Goal: Information Seeking & Learning: Learn about a topic

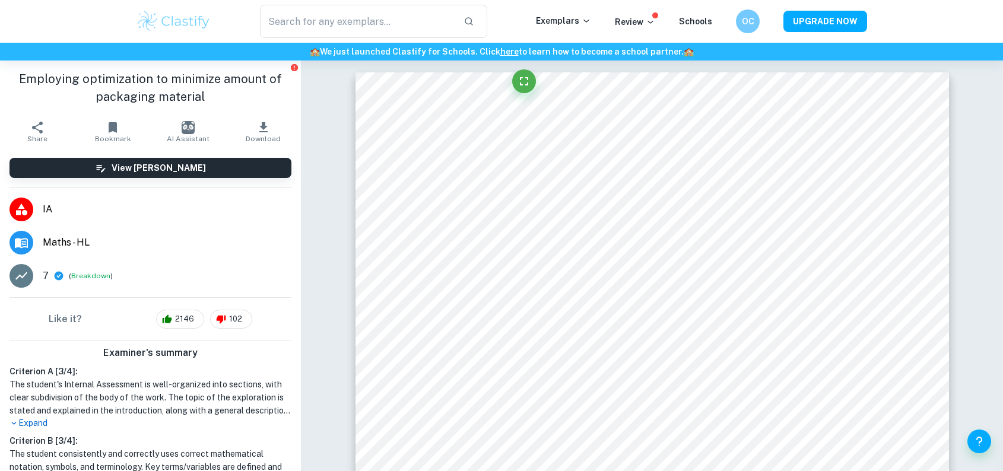
scroll to position [7962, 0]
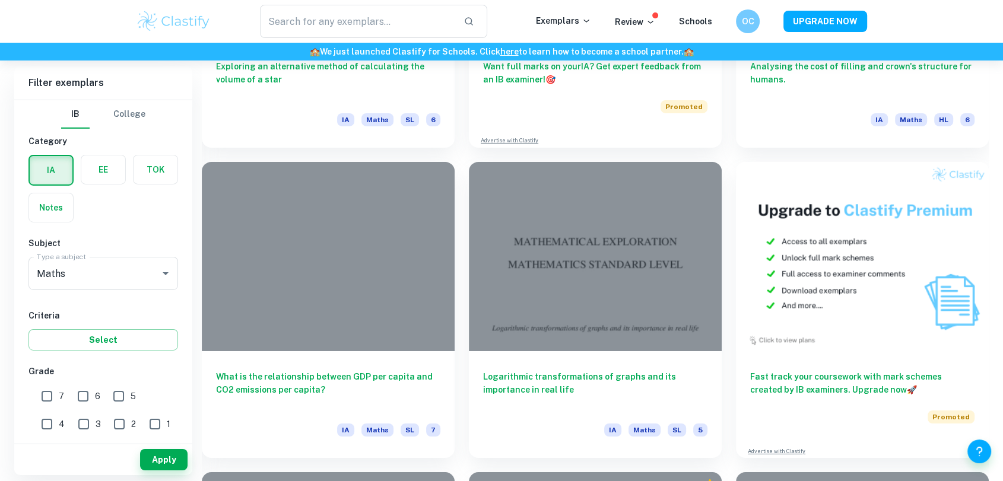
scroll to position [3978, 0]
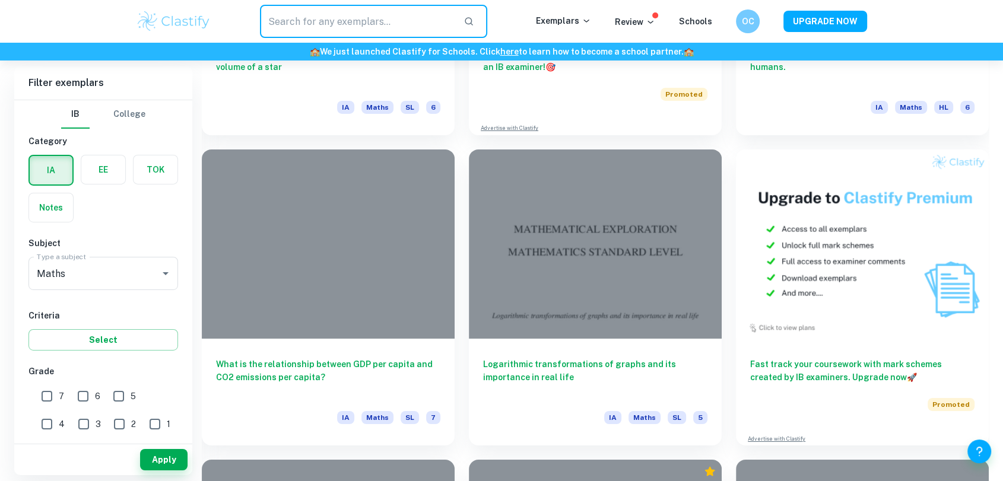
click at [337, 20] on input "text" at bounding box center [357, 21] width 194 height 33
type input "ㄗ"
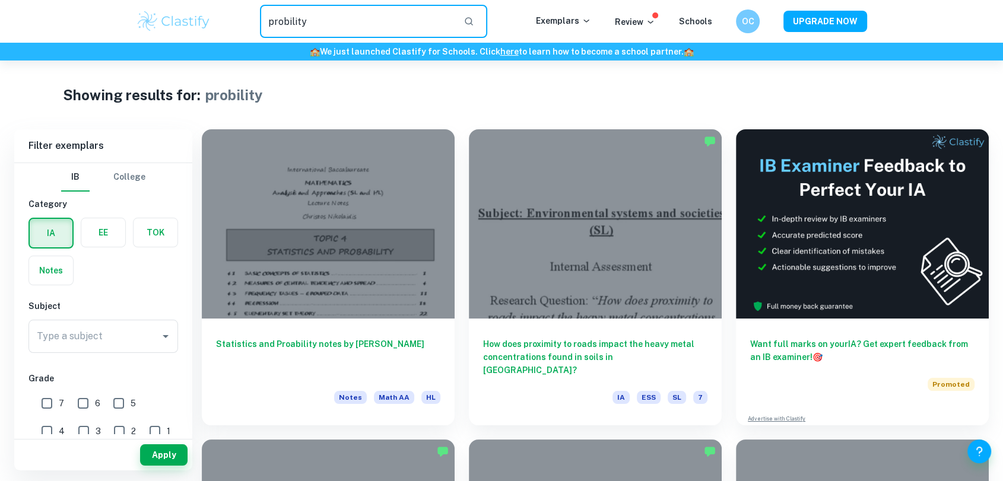
click at [287, 24] on input "probility" at bounding box center [357, 21] width 194 height 33
click at [369, 27] on input "probability" at bounding box center [357, 21] width 194 height 33
type input "probability"
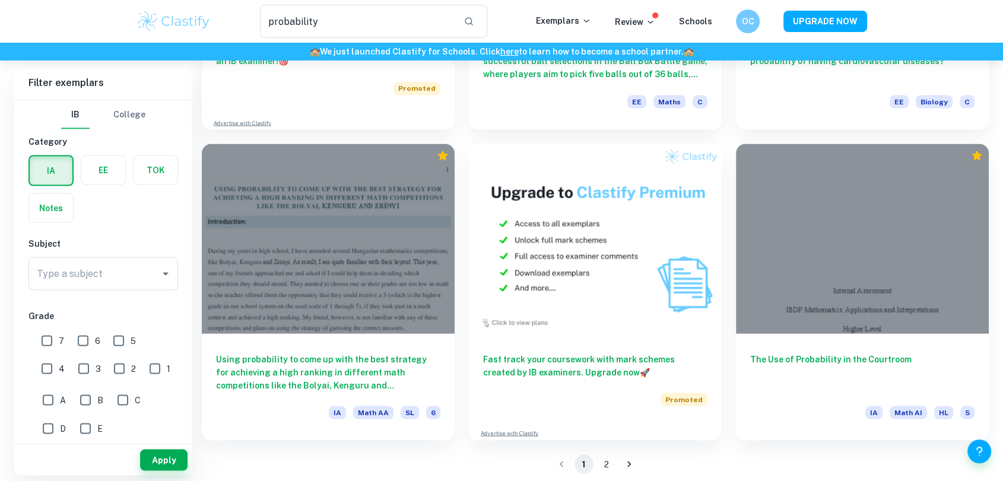
scroll to position [2166, 0]
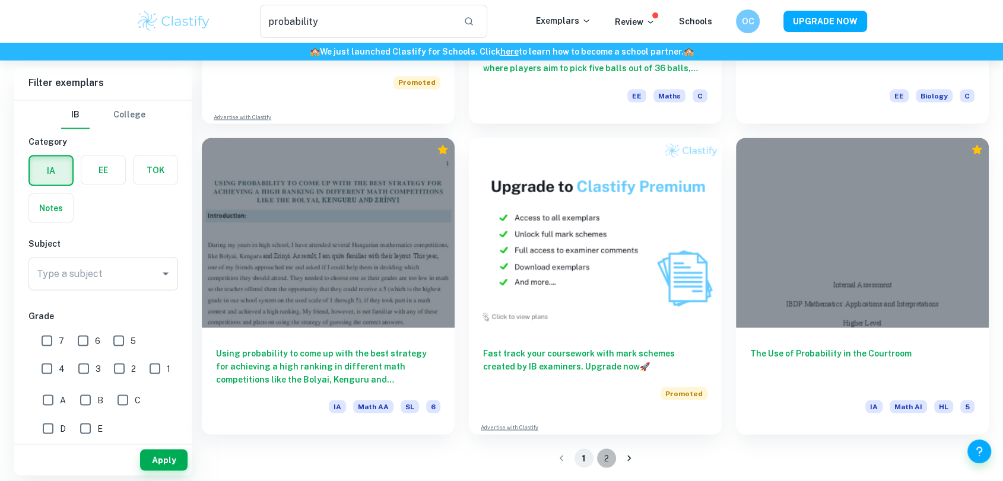
click at [603, 459] on button "2" at bounding box center [606, 458] width 19 height 19
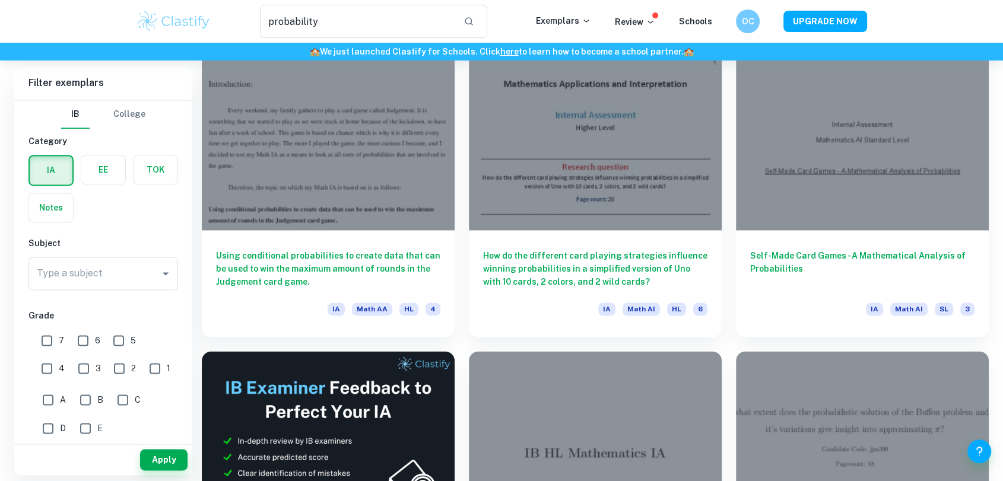
scroll to position [1648, 0]
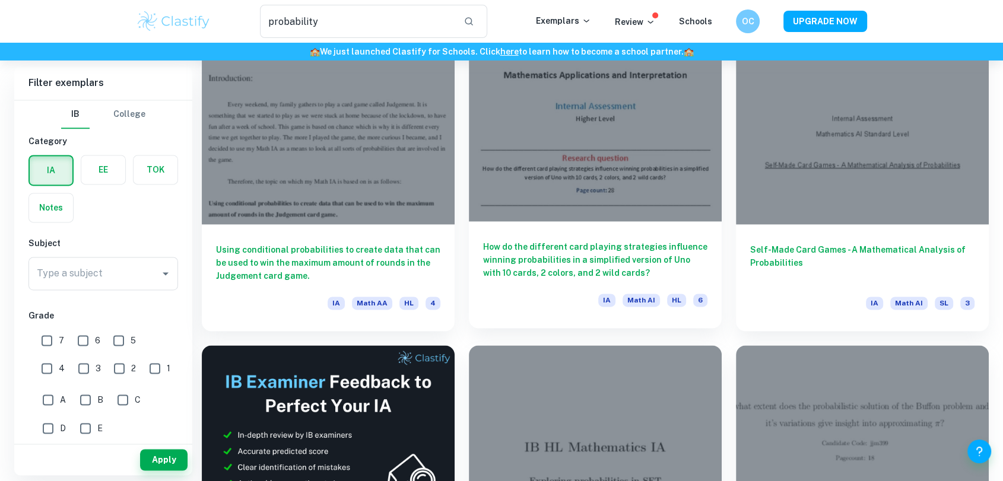
click at [634, 160] on div at bounding box center [595, 125] width 253 height 189
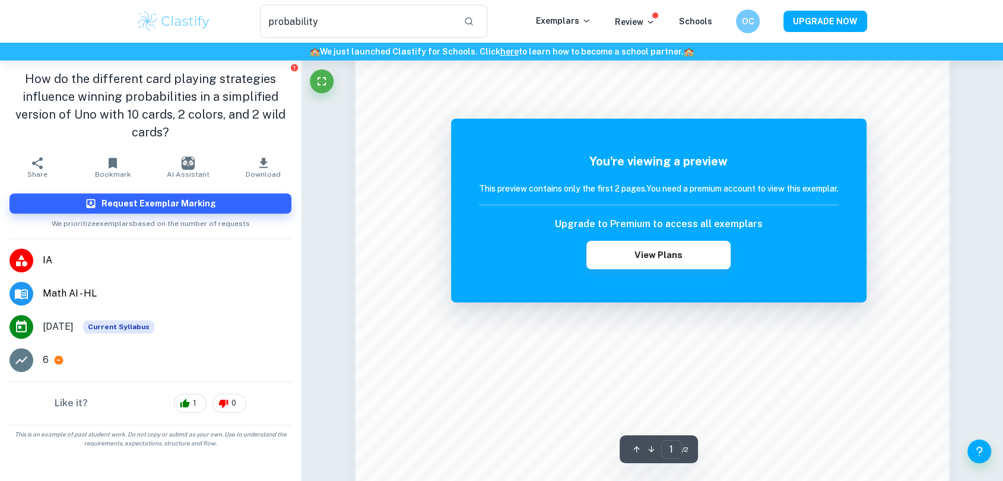
scroll to position [1049, 0]
